Goal: Obtain resource: Download file/media

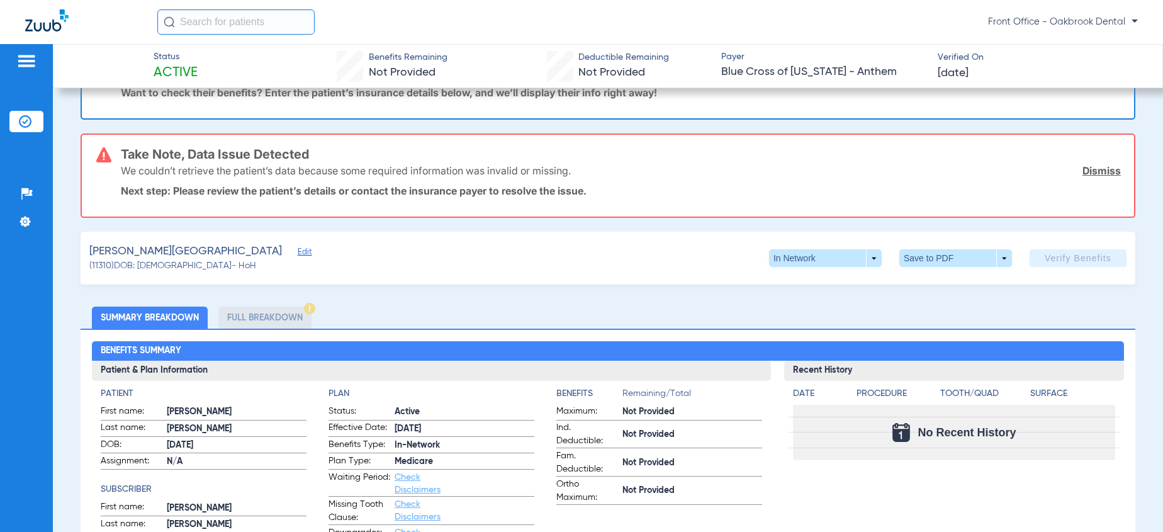
scroll to position [63, 0]
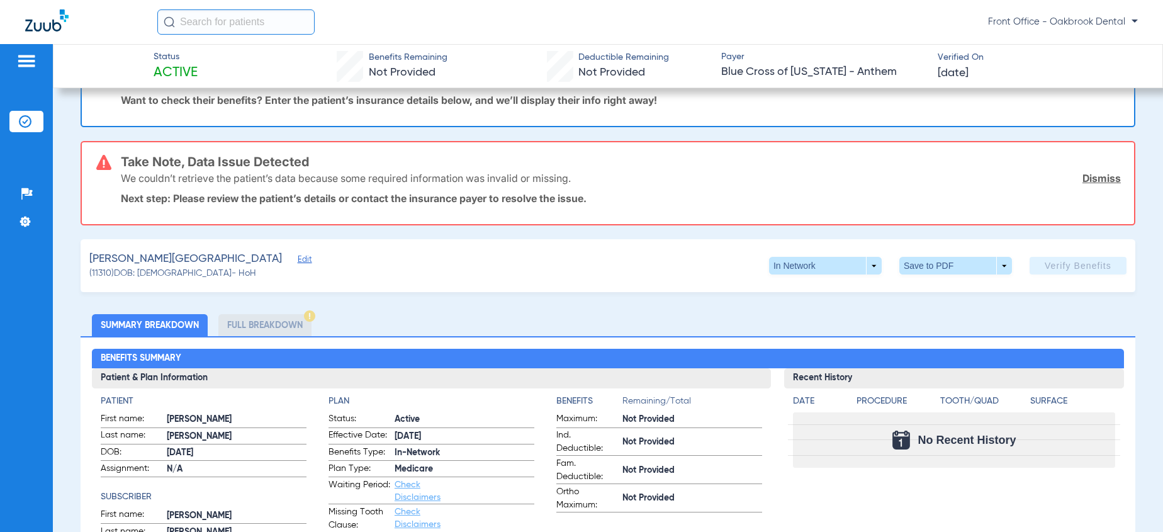
click at [251, 326] on li "Full Breakdown" at bounding box center [264, 325] width 93 height 22
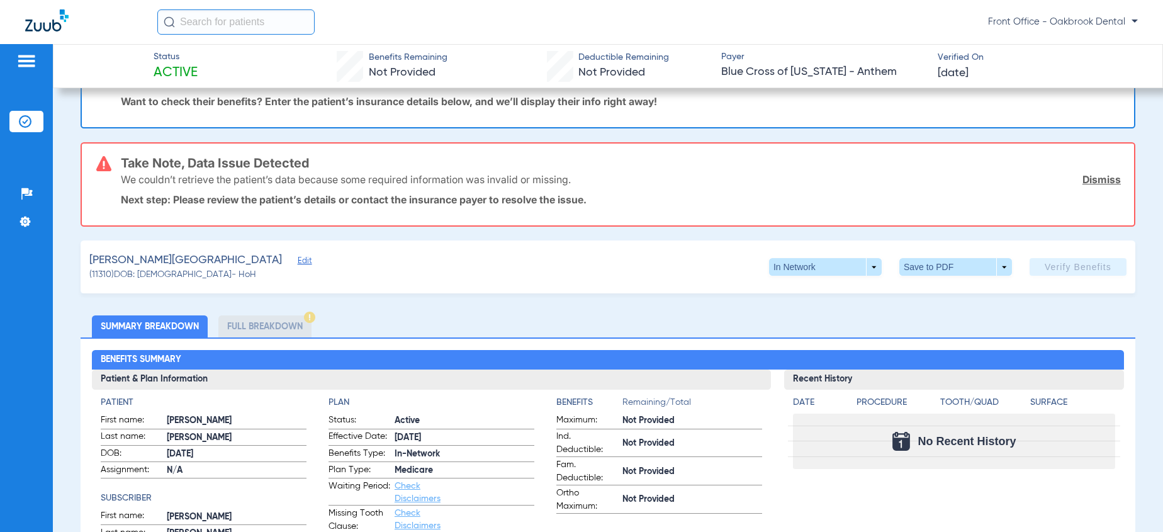
scroll to position [0, 0]
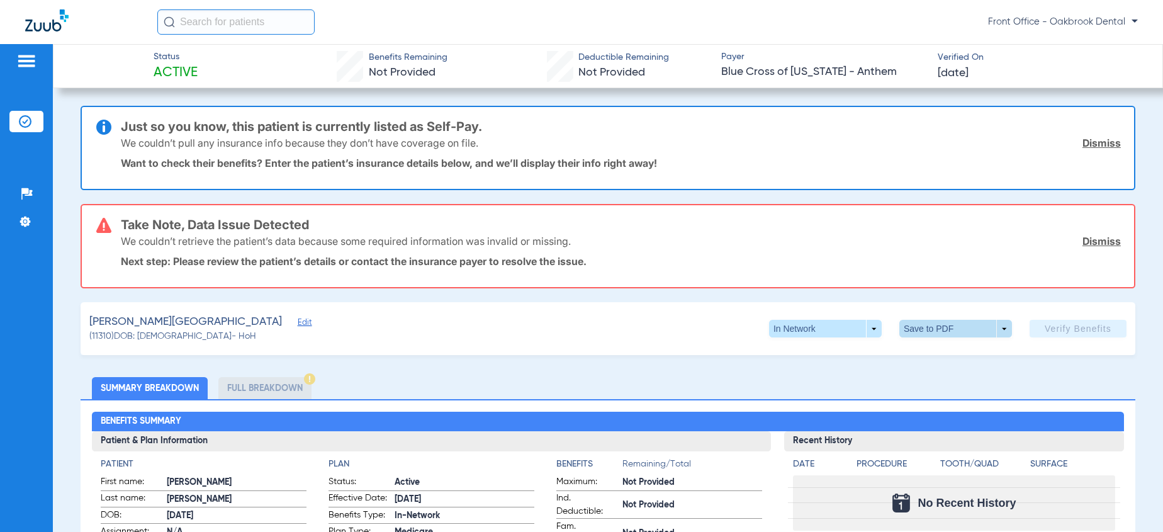
click at [990, 330] on span at bounding box center [956, 329] width 113 height 18
click at [954, 356] on span "Save to PDF" at bounding box center [951, 353] width 50 height 9
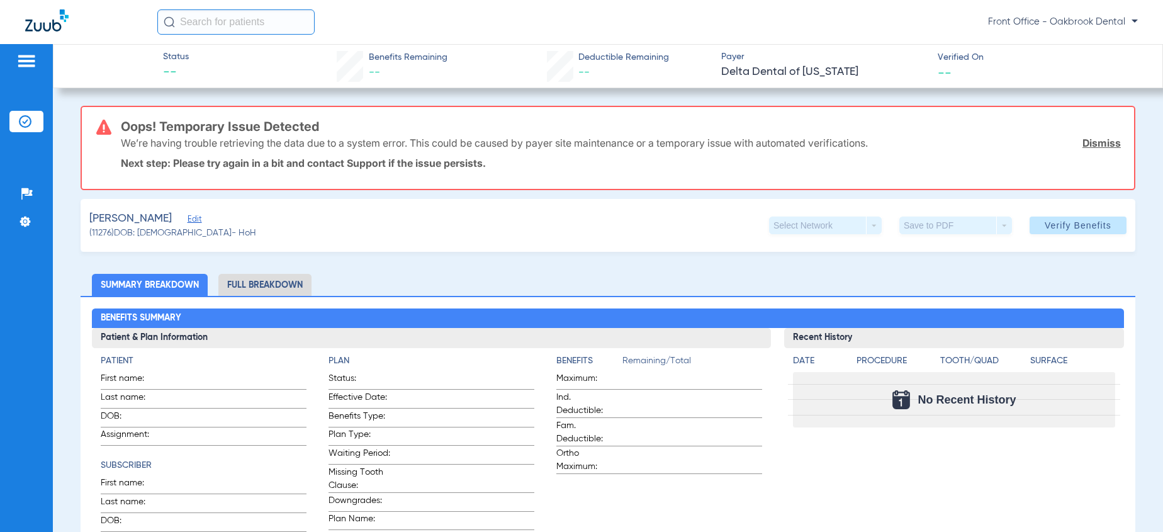
click at [1083, 141] on link "Dismiss" at bounding box center [1102, 143] width 38 height 13
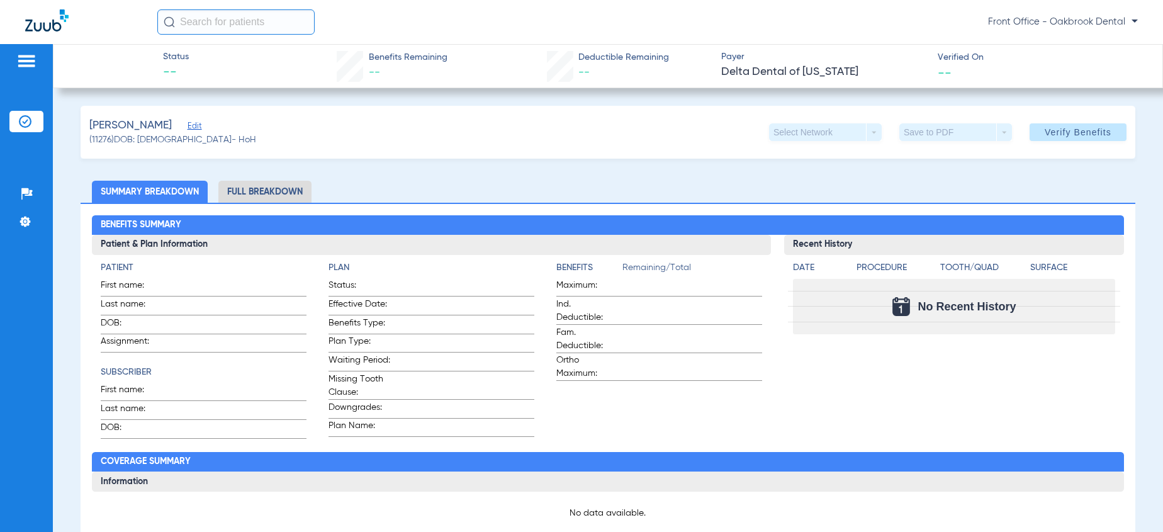
click at [188, 127] on span "Edit" at bounding box center [193, 127] width 11 height 12
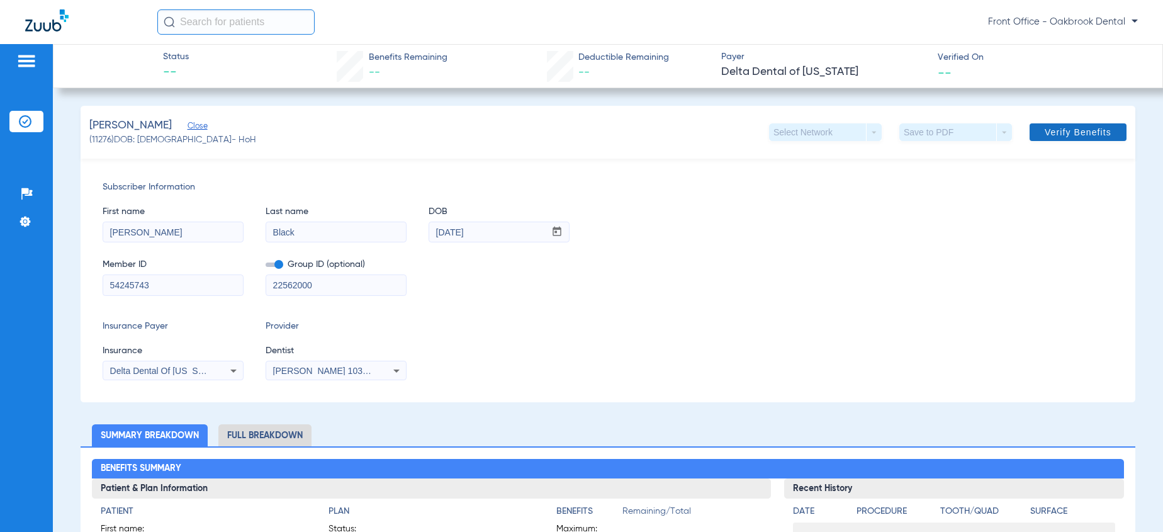
click at [1060, 136] on span "Verify Benefits" at bounding box center [1078, 132] width 67 height 10
